Goal: Navigation & Orientation: Find specific page/section

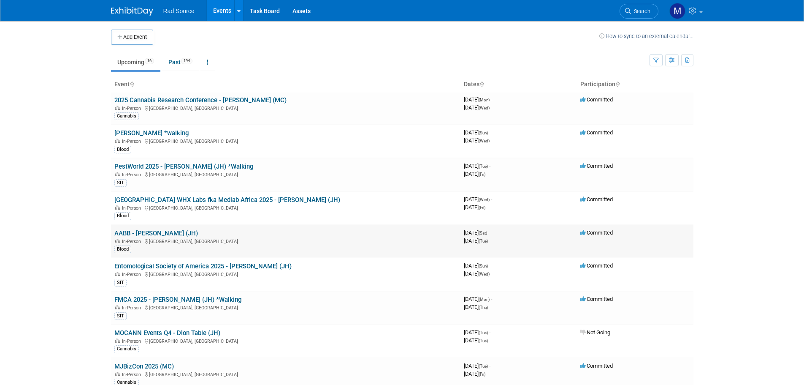
click at [163, 235] on link "AABB - [PERSON_NAME] (JH)" at bounding box center [156, 233] width 84 height 8
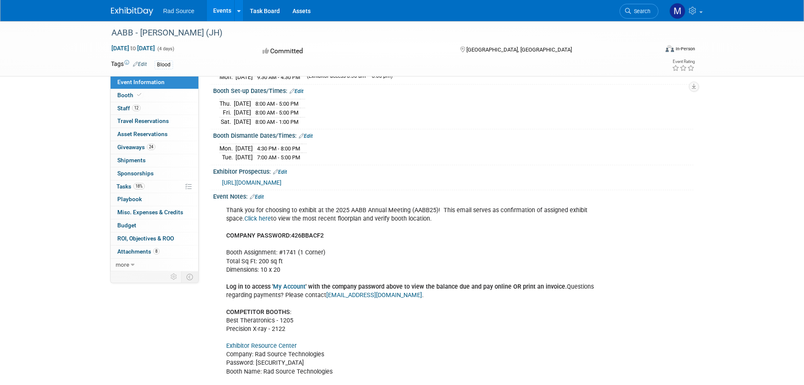
scroll to position [100, 0]
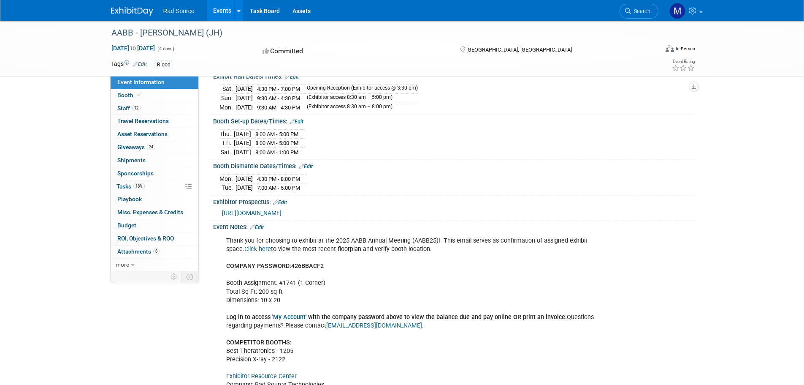
click at [221, 20] on link "Events" at bounding box center [222, 10] width 31 height 21
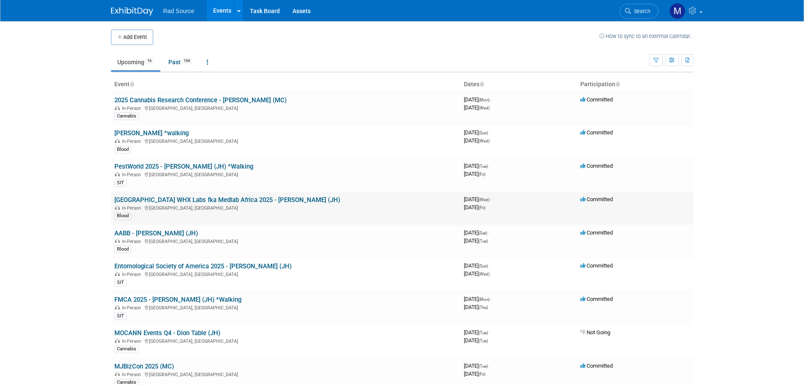
click at [257, 200] on link "[GEOGRAPHIC_DATA] WHX Labs fka Medlab Africa 2025 - [PERSON_NAME] (JH)" at bounding box center [227, 200] width 226 height 8
